Goal: Task Accomplishment & Management: Use online tool/utility

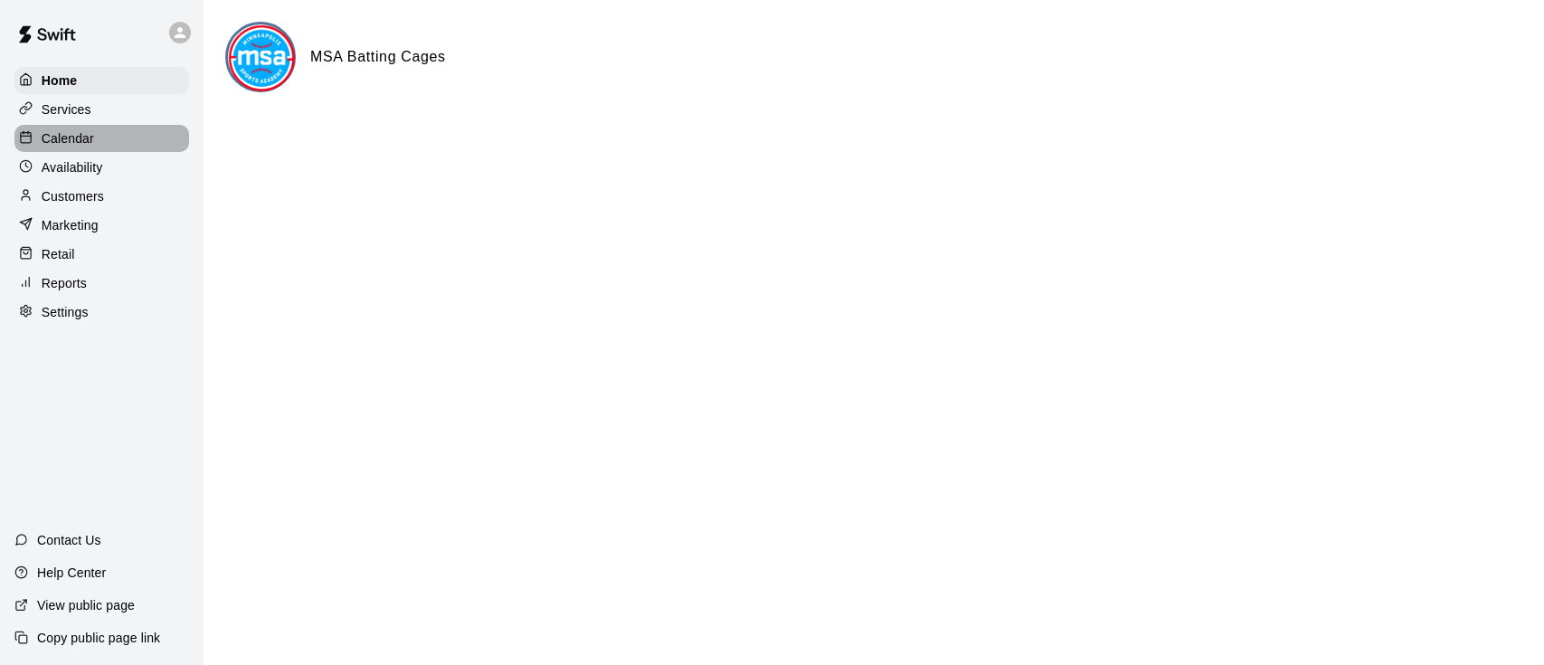
click at [62, 128] on div "Calendar" at bounding box center [101, 138] width 175 height 27
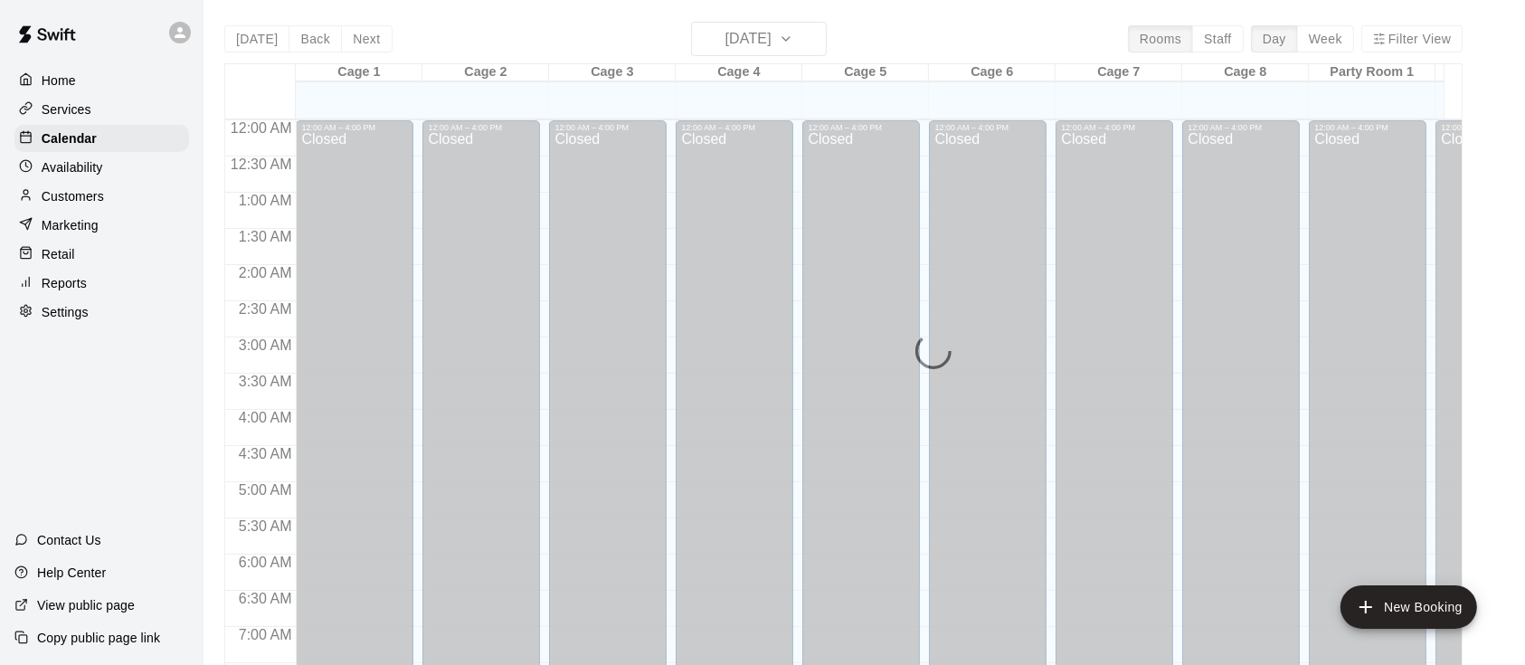
scroll to position [1116, 0]
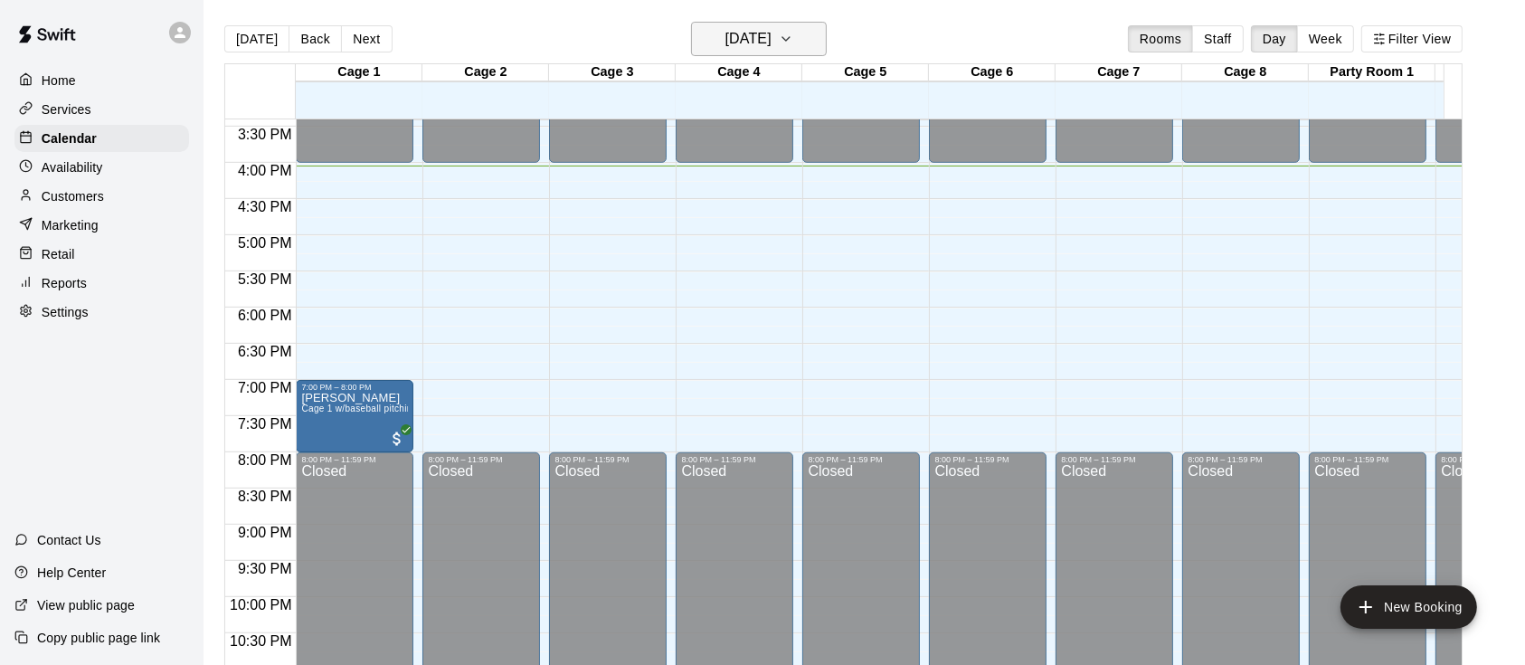
click at [794, 35] on icon "button" at bounding box center [786, 39] width 14 height 22
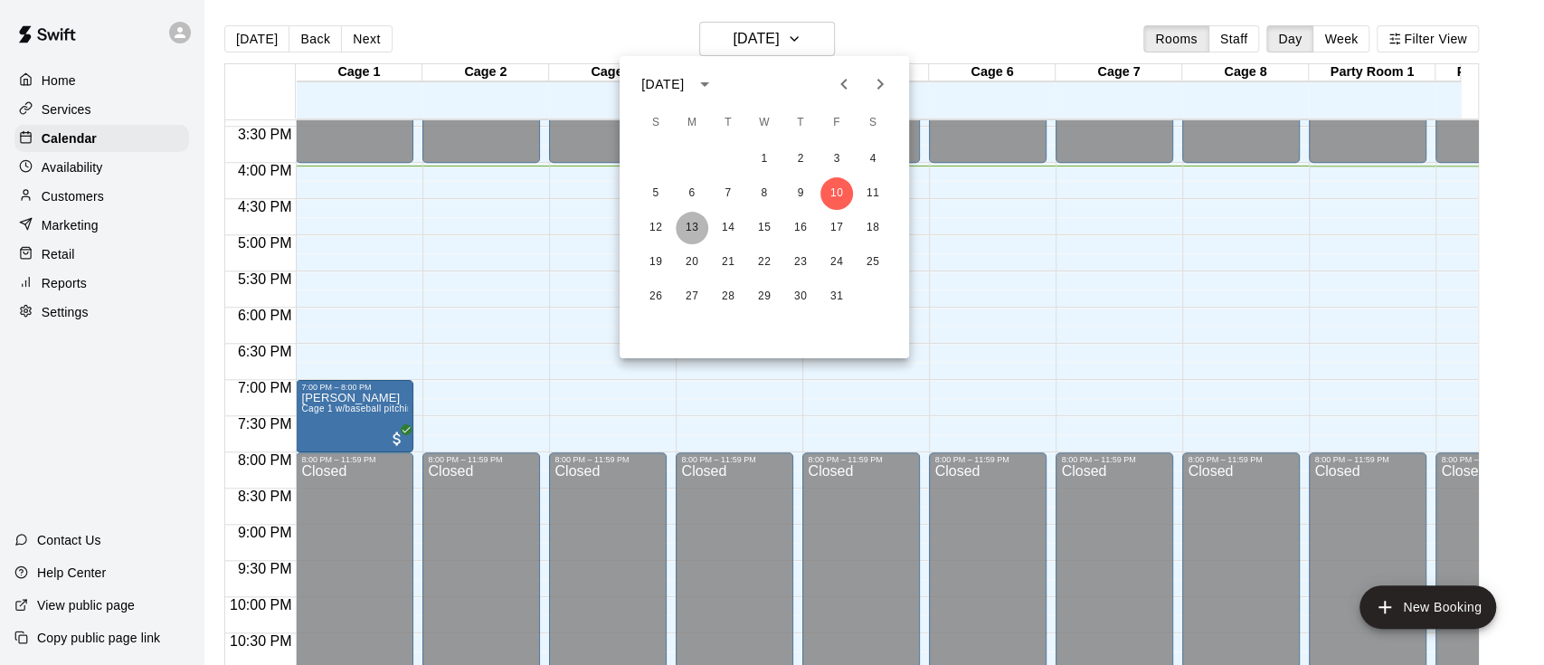
click at [693, 225] on button "13" at bounding box center [692, 228] width 33 height 33
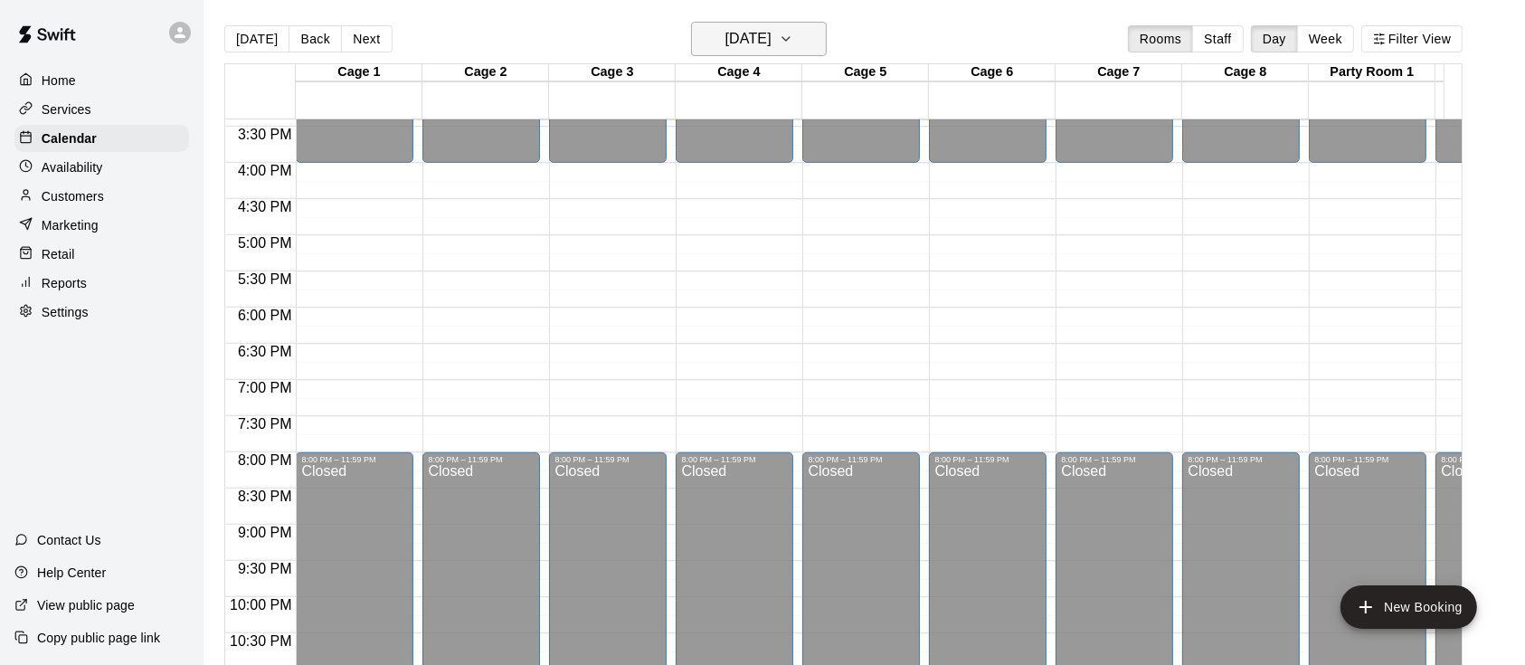
click at [794, 33] on icon "button" at bounding box center [786, 39] width 14 height 22
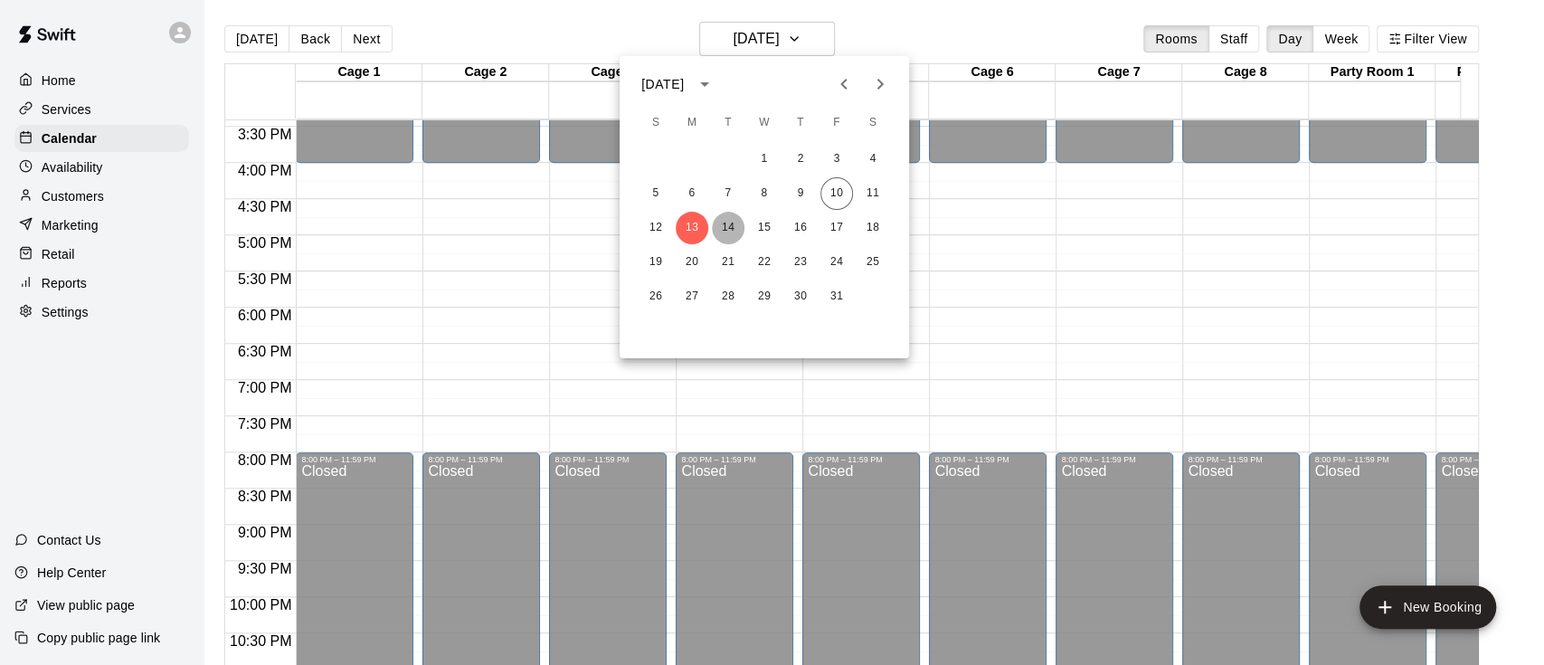
click at [729, 227] on button "14" at bounding box center [728, 228] width 33 height 33
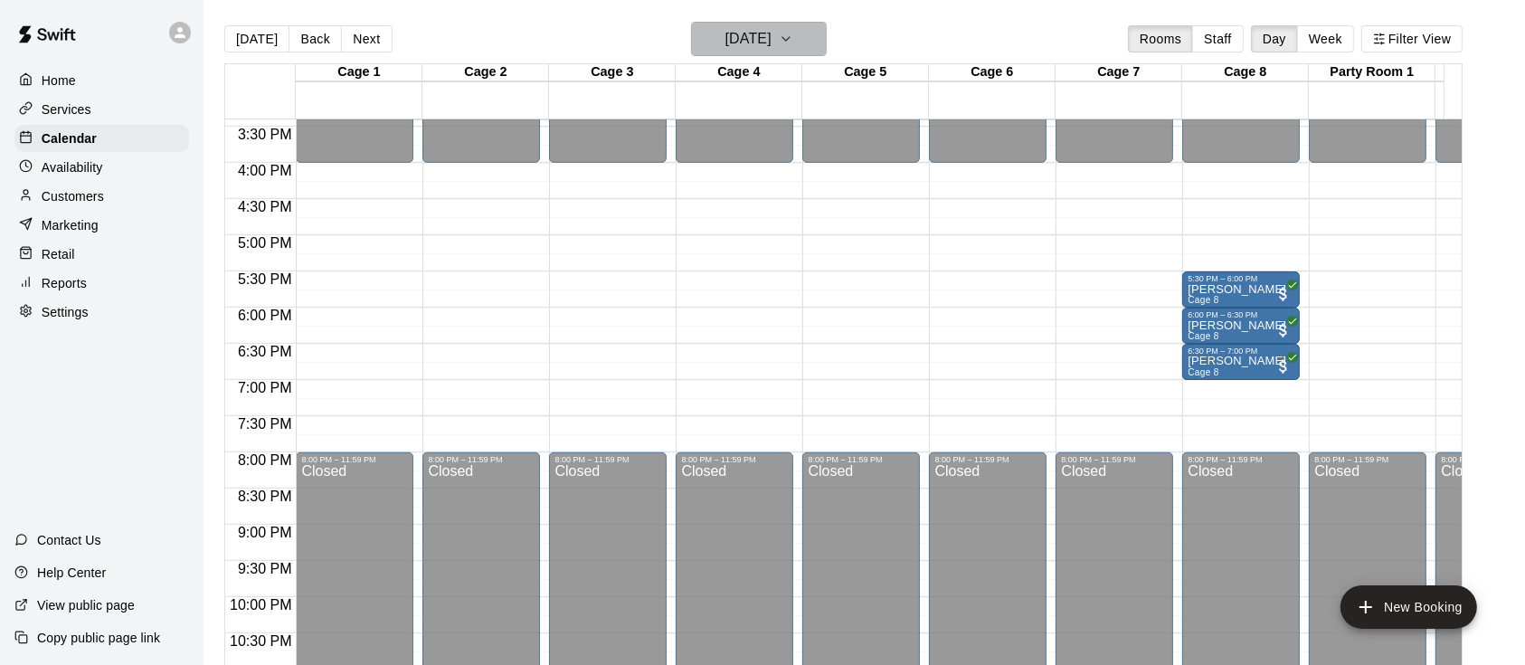
click at [794, 42] on icon "button" at bounding box center [786, 39] width 14 height 22
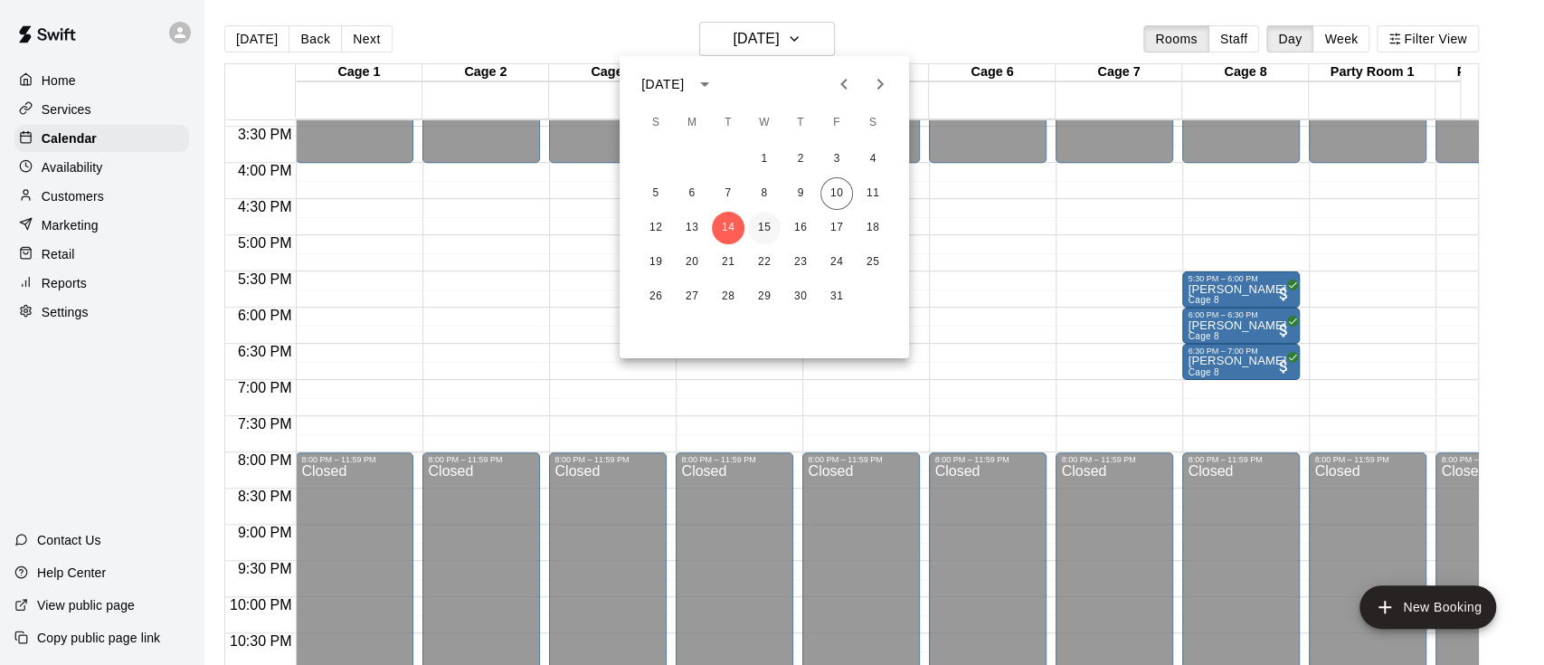
click at [763, 229] on button "15" at bounding box center [764, 228] width 33 height 33
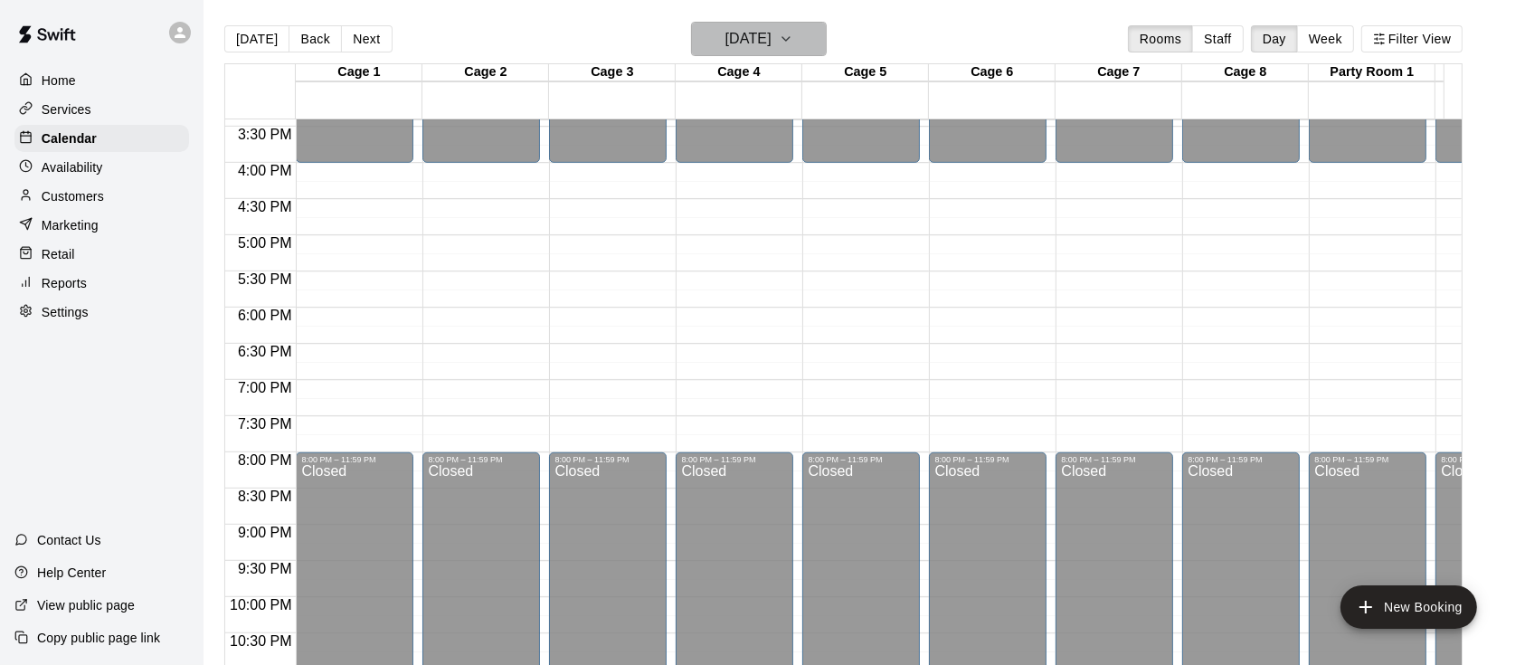
click at [827, 40] on button "[DATE]" at bounding box center [759, 39] width 136 height 34
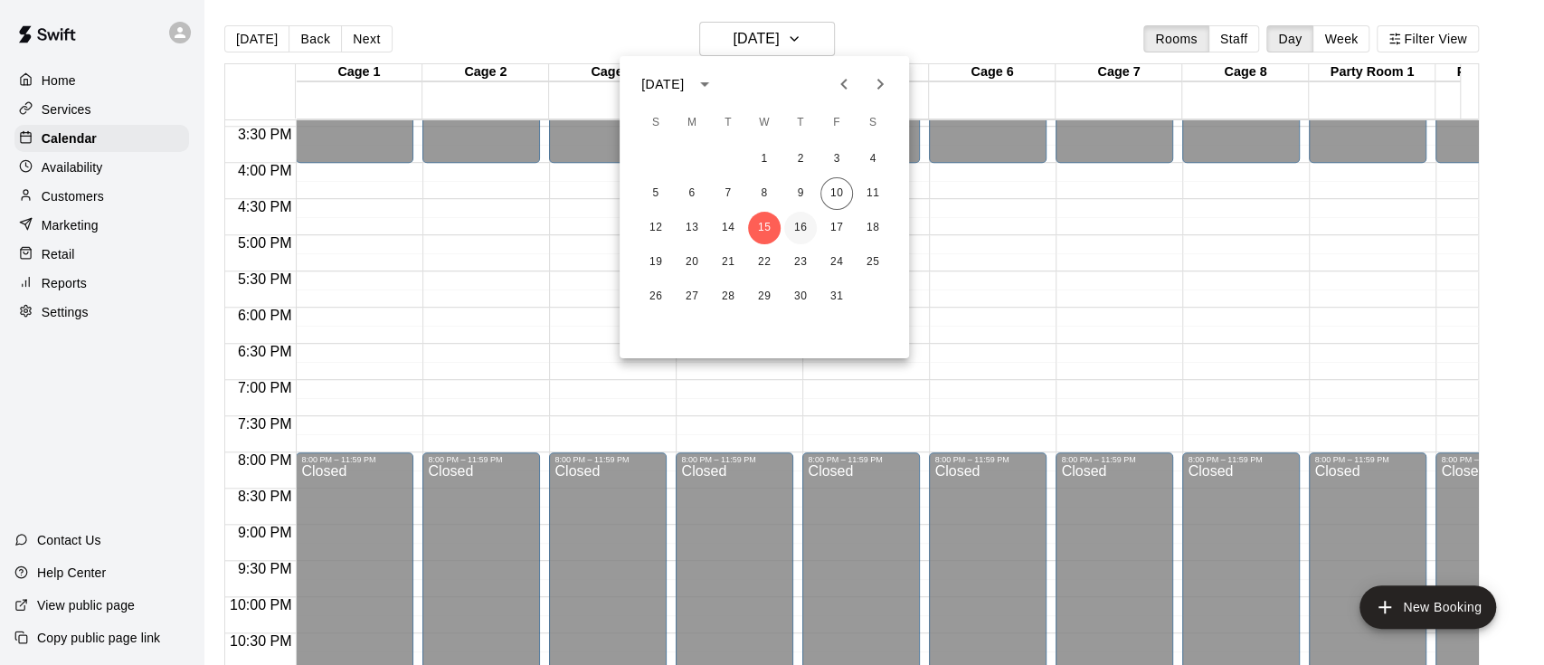
click at [803, 229] on button "16" at bounding box center [800, 228] width 33 height 33
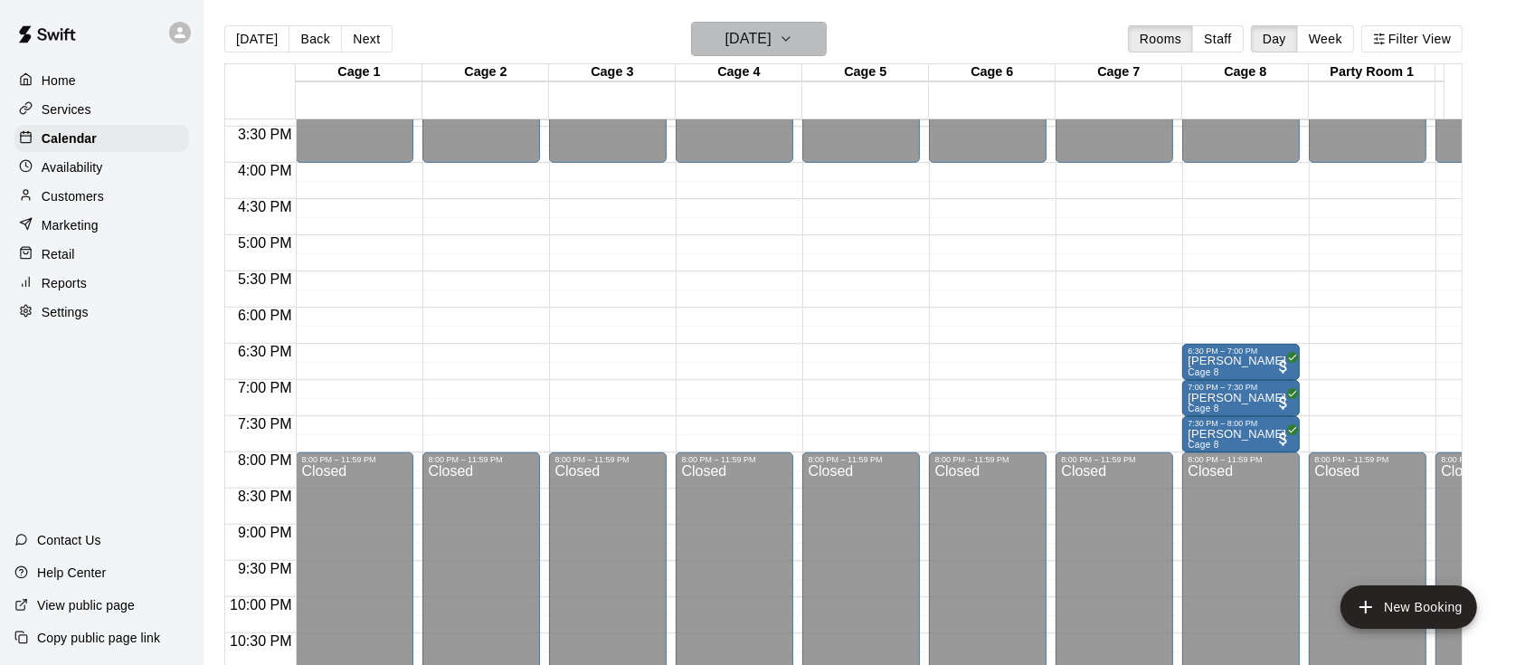
click at [794, 40] on icon "button" at bounding box center [786, 39] width 14 height 22
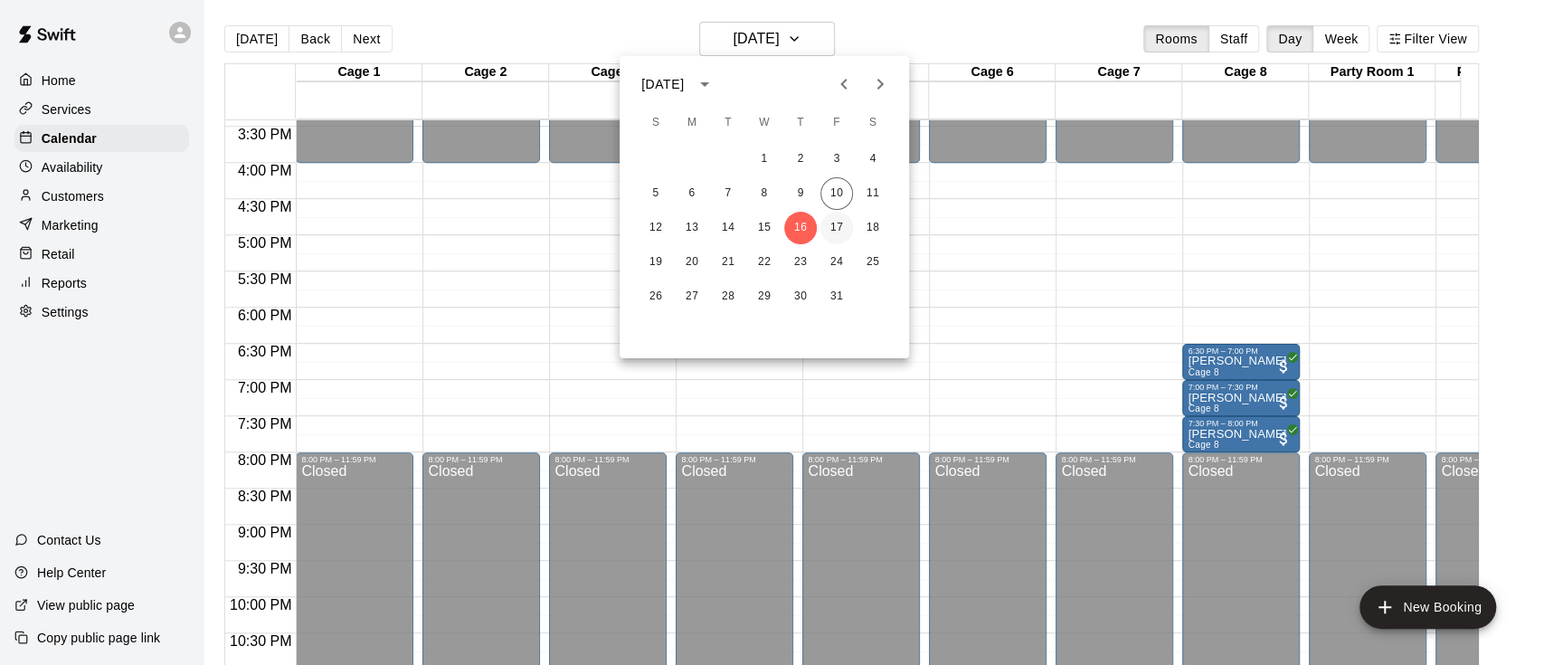
click at [840, 225] on button "17" at bounding box center [837, 228] width 33 height 33
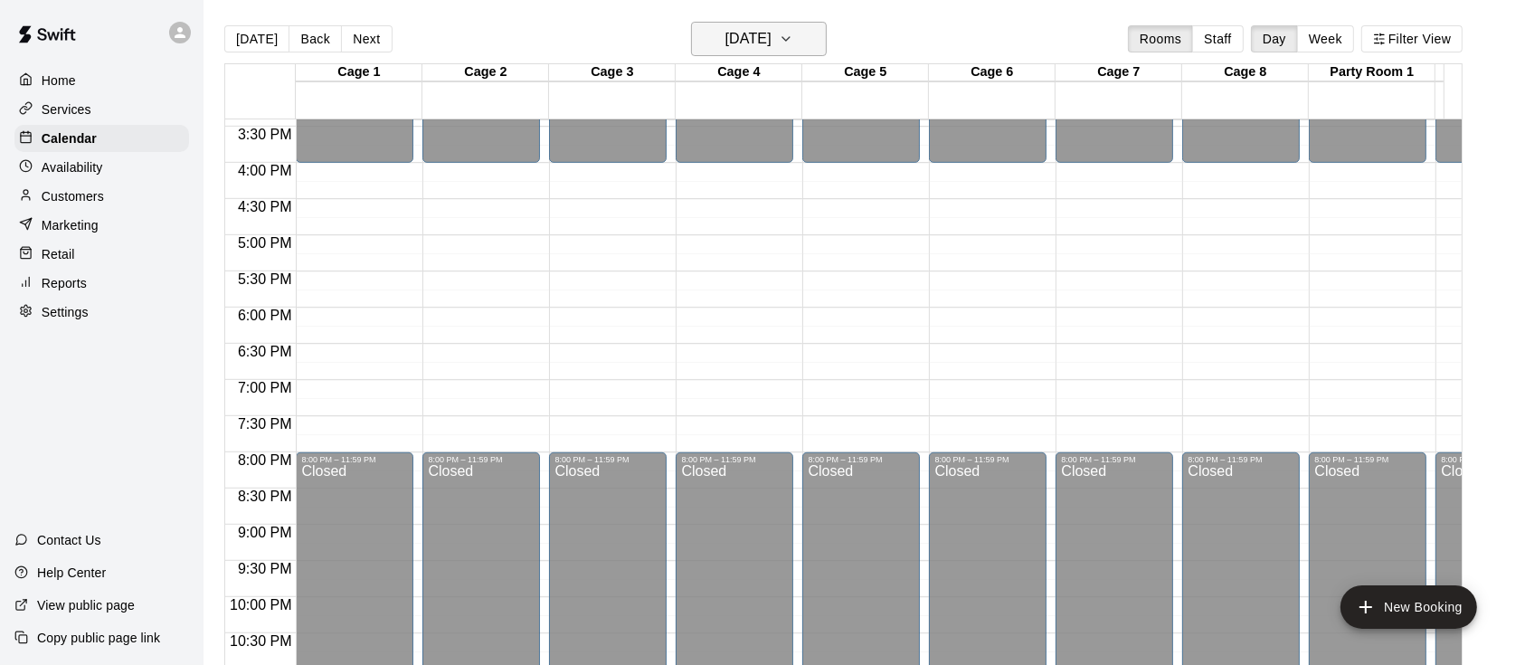
click at [794, 35] on icon "button" at bounding box center [786, 39] width 14 height 22
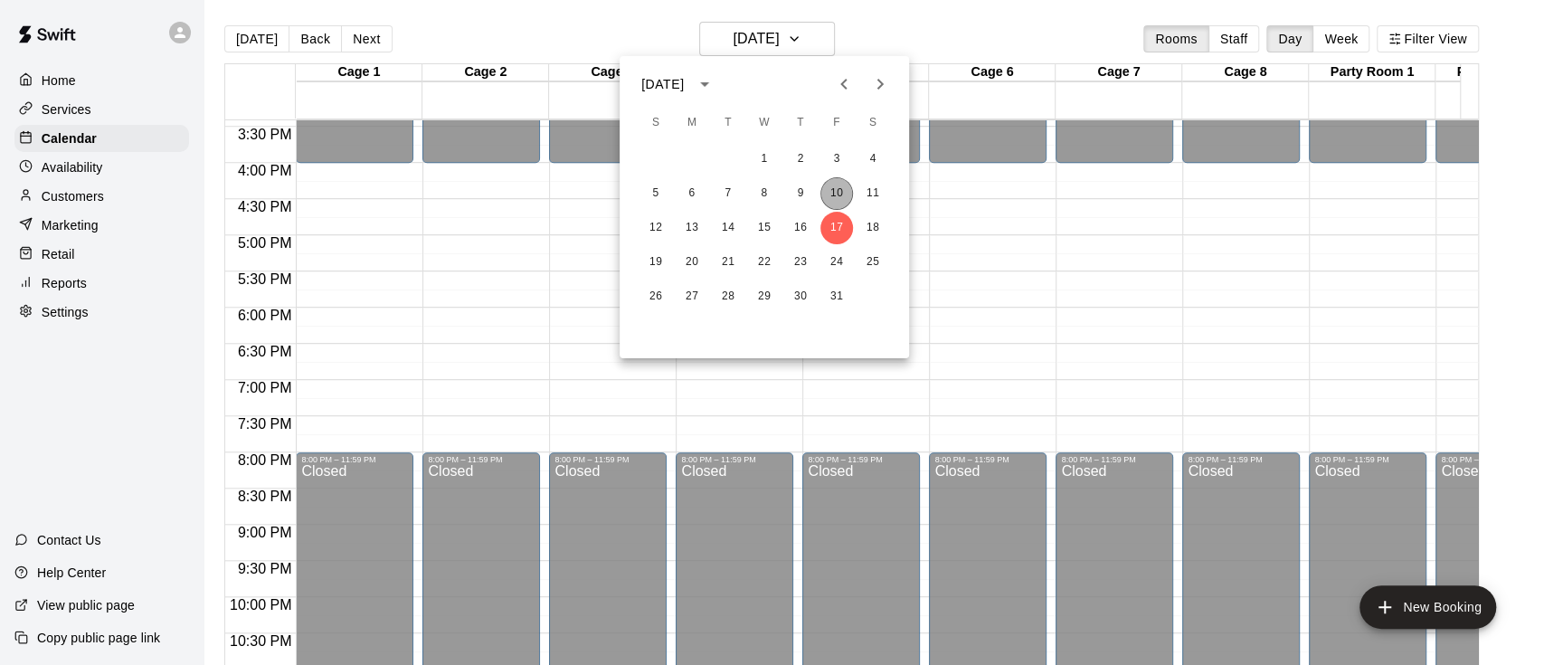
click at [837, 186] on button "10" at bounding box center [837, 193] width 33 height 33
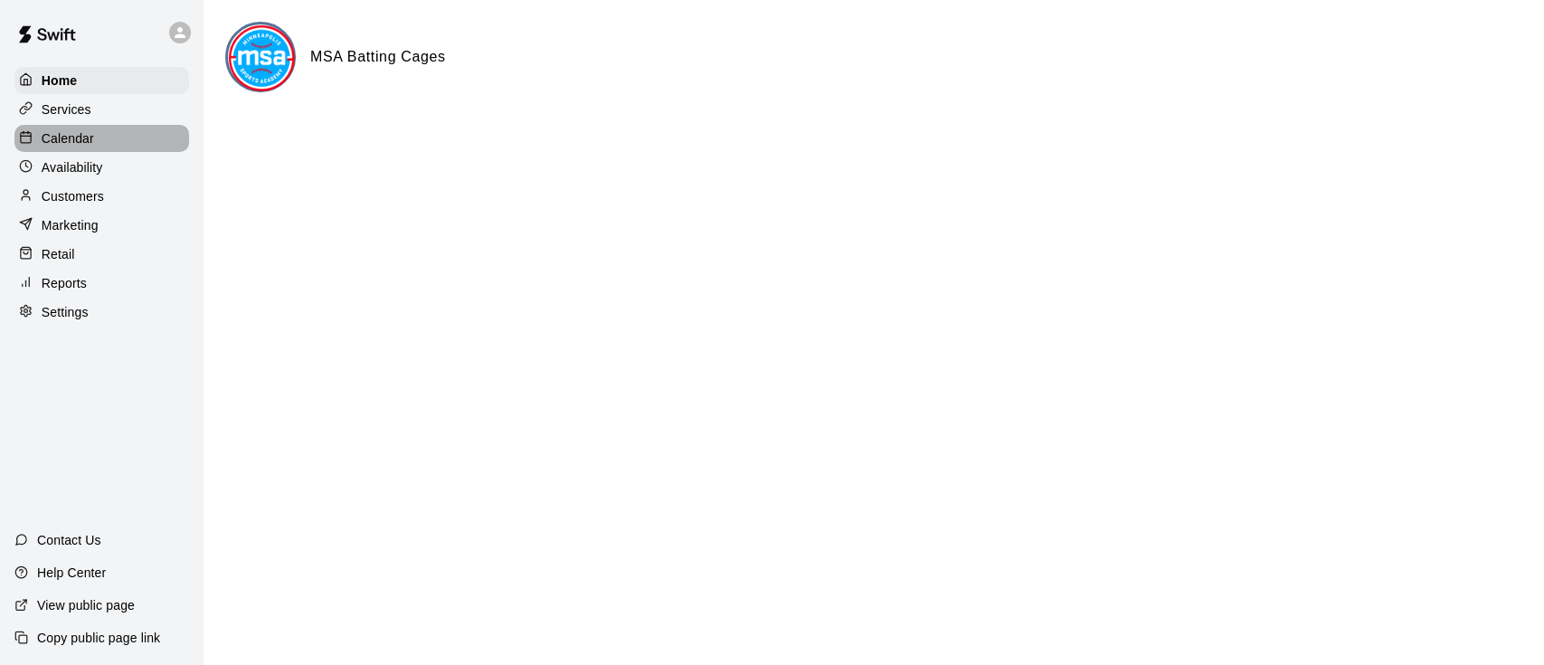
click at [84, 138] on p "Calendar" at bounding box center [68, 138] width 52 height 18
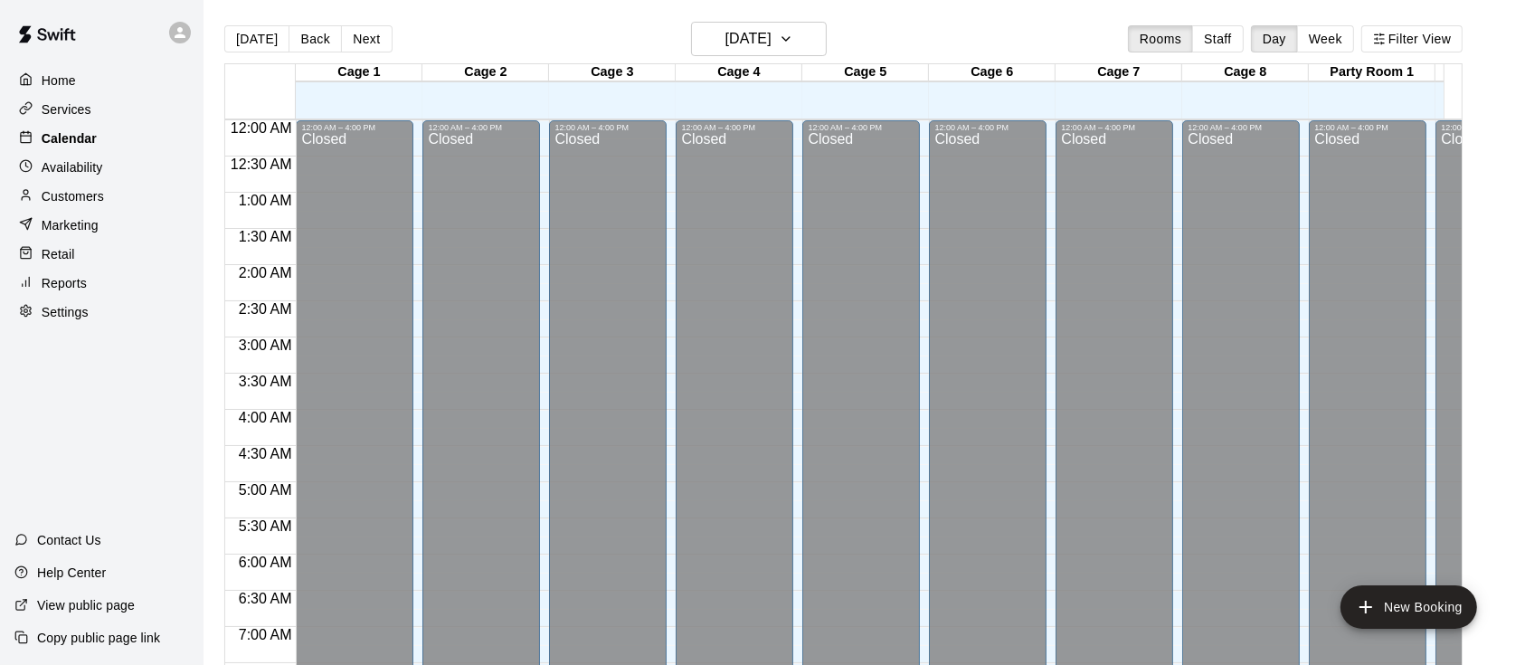
scroll to position [1116, 0]
